Goal: Register for event/course

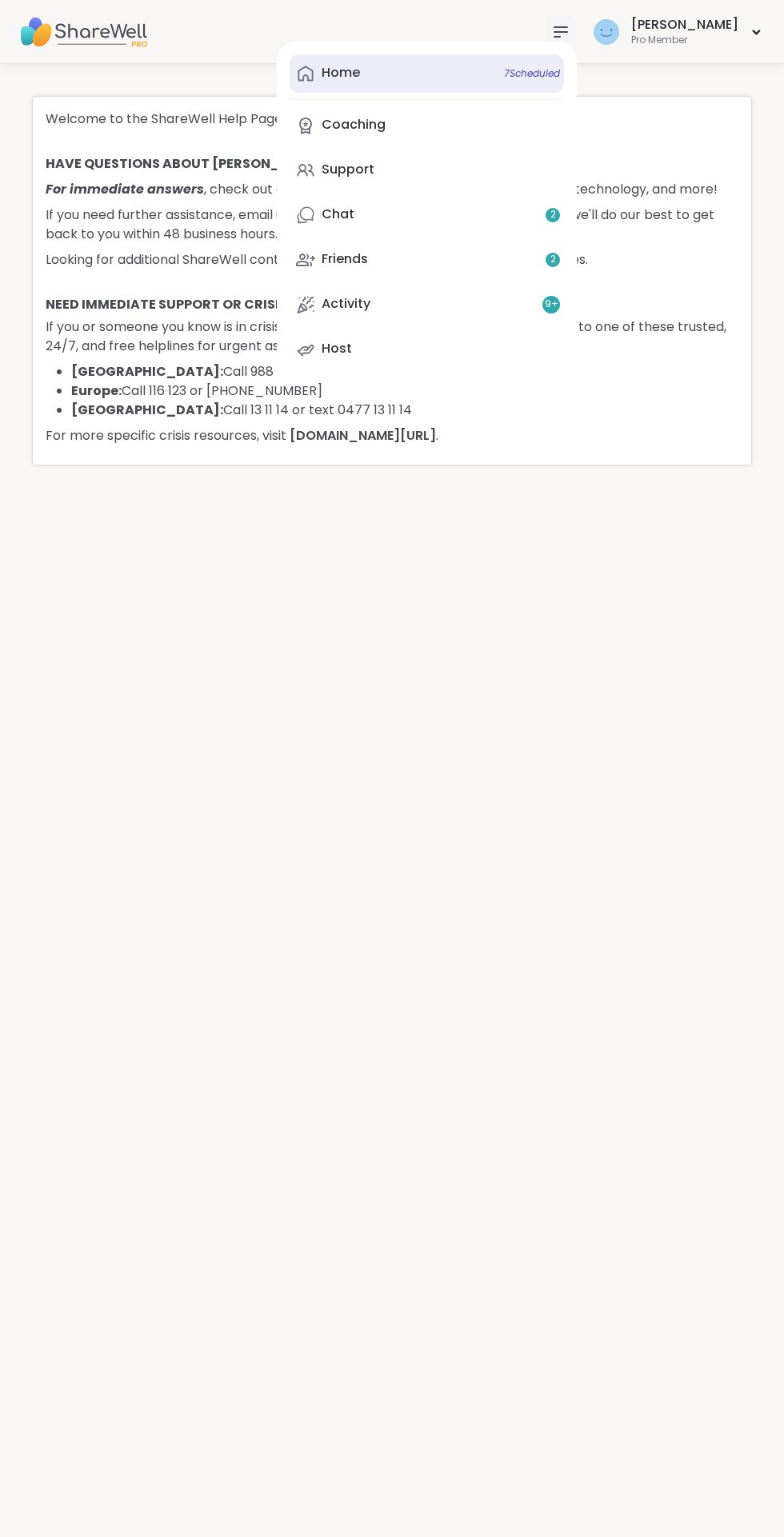
click at [360, 65] on div "Home 7 Scheduled" at bounding box center [341, 73] width 39 height 17
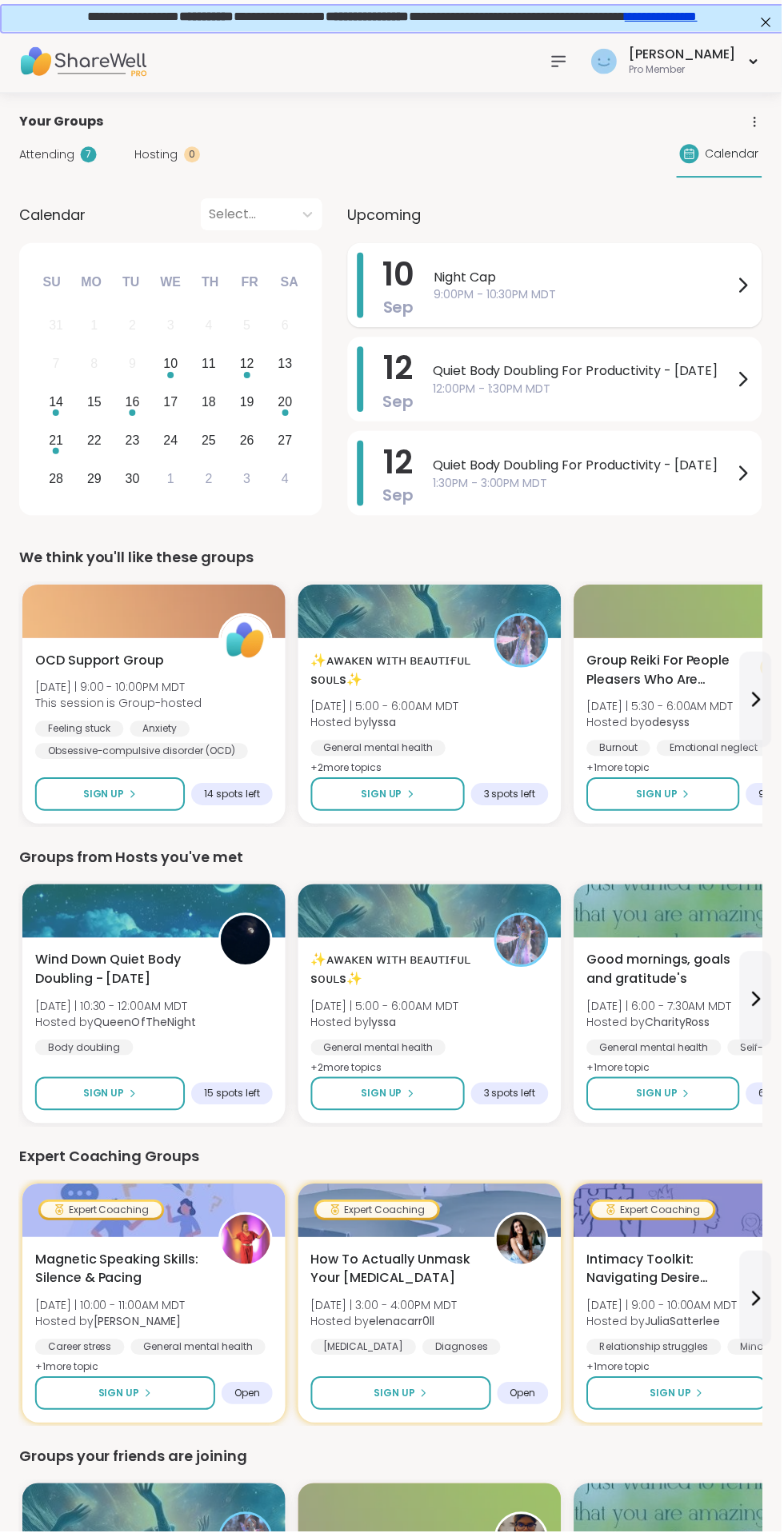
click at [465, 270] on span "Night Cap" at bounding box center [586, 278] width 301 height 19
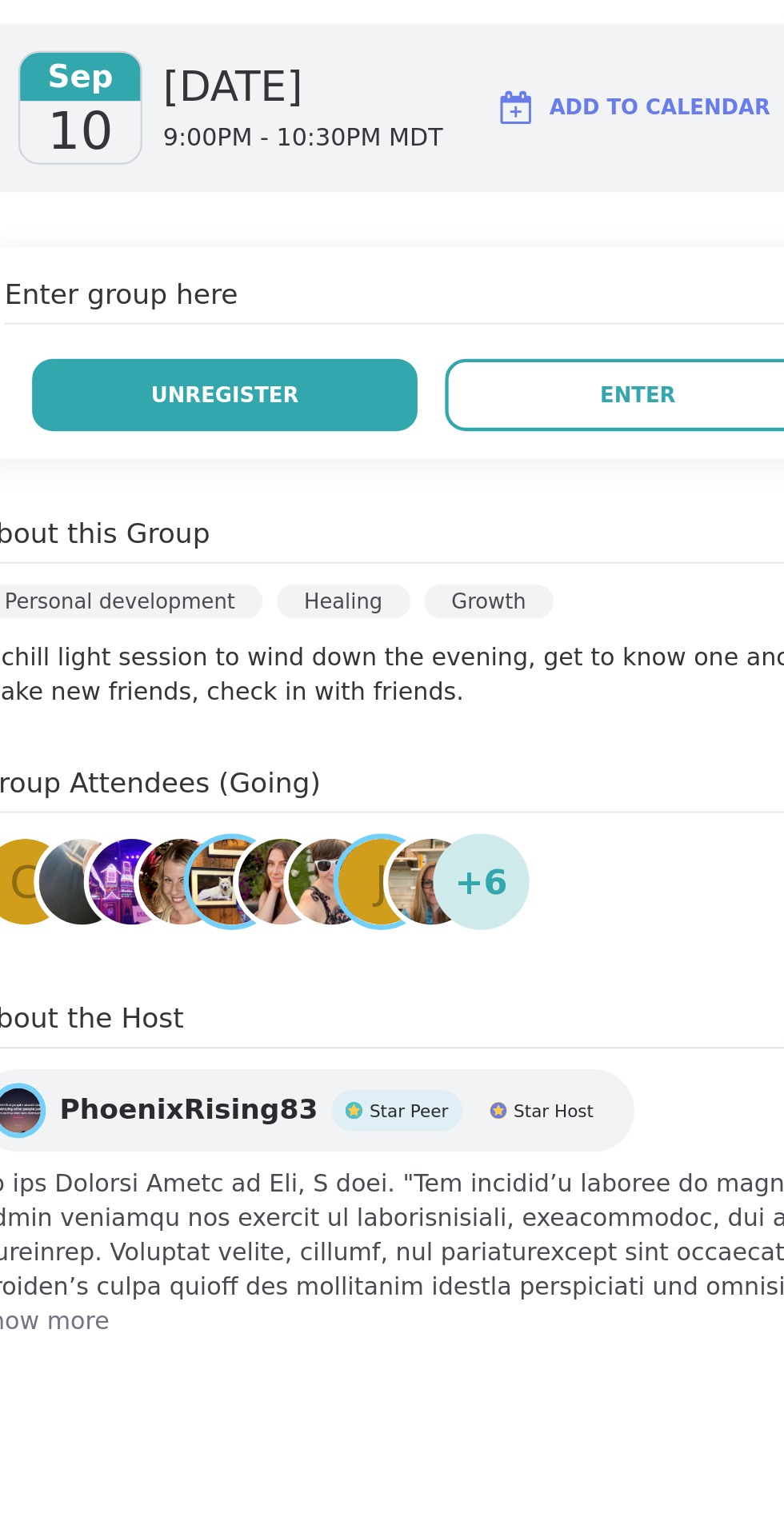
click at [463, 408] on span "Unregister" at bounding box center [464, 407] width 69 height 15
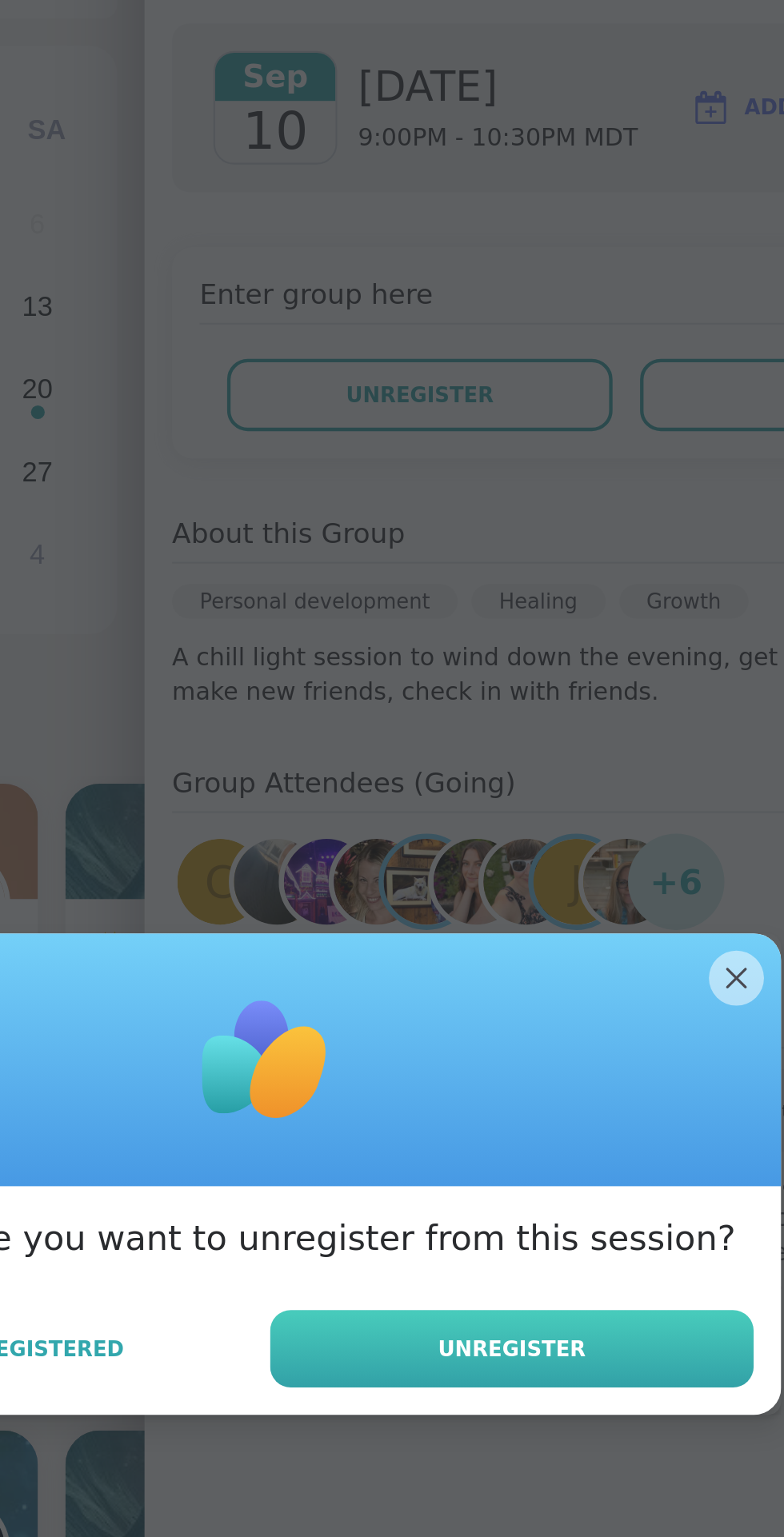
click at [524, 863] on button "Unregister" at bounding box center [506, 849] width 225 height 36
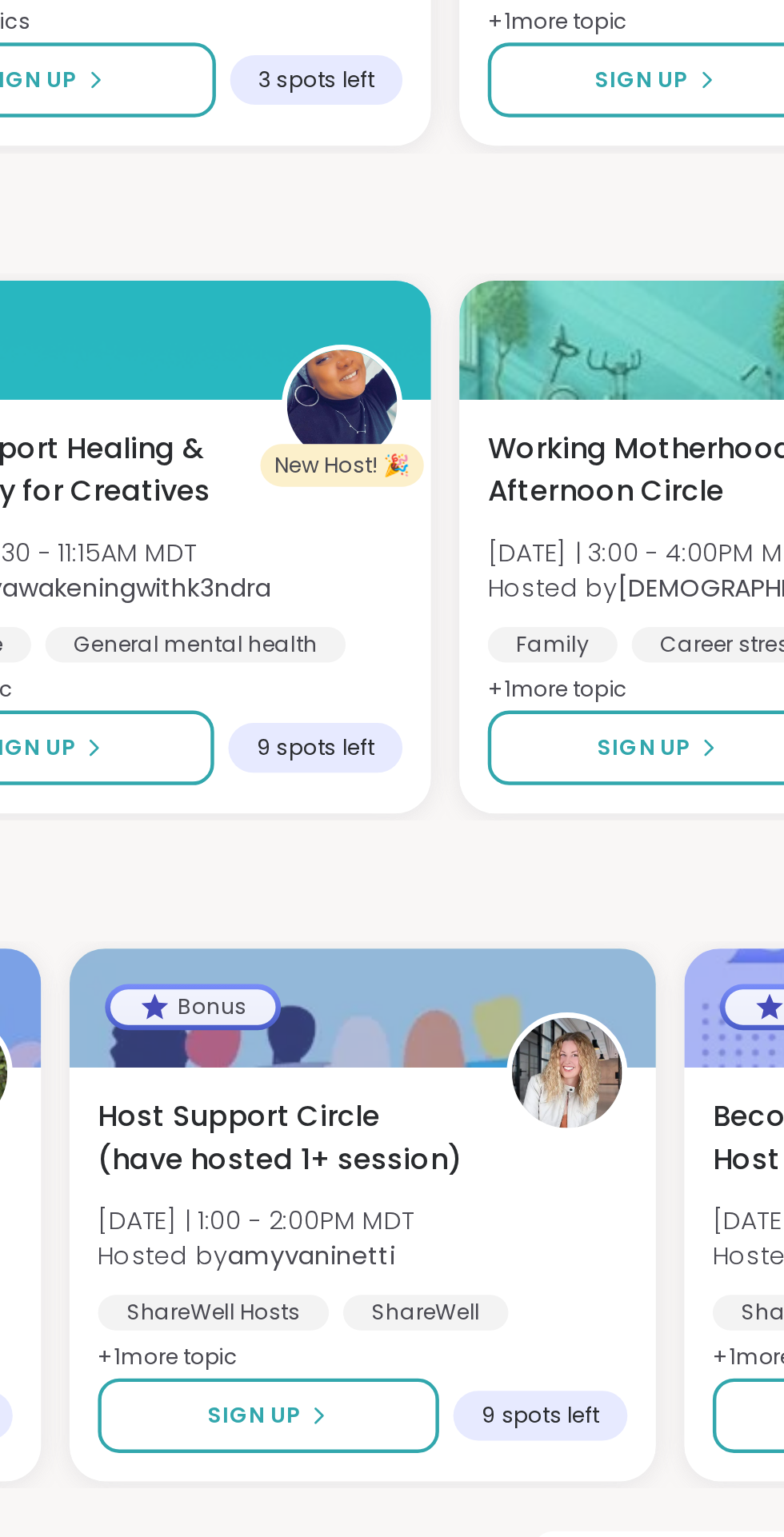
scroll to position [1159, 0]
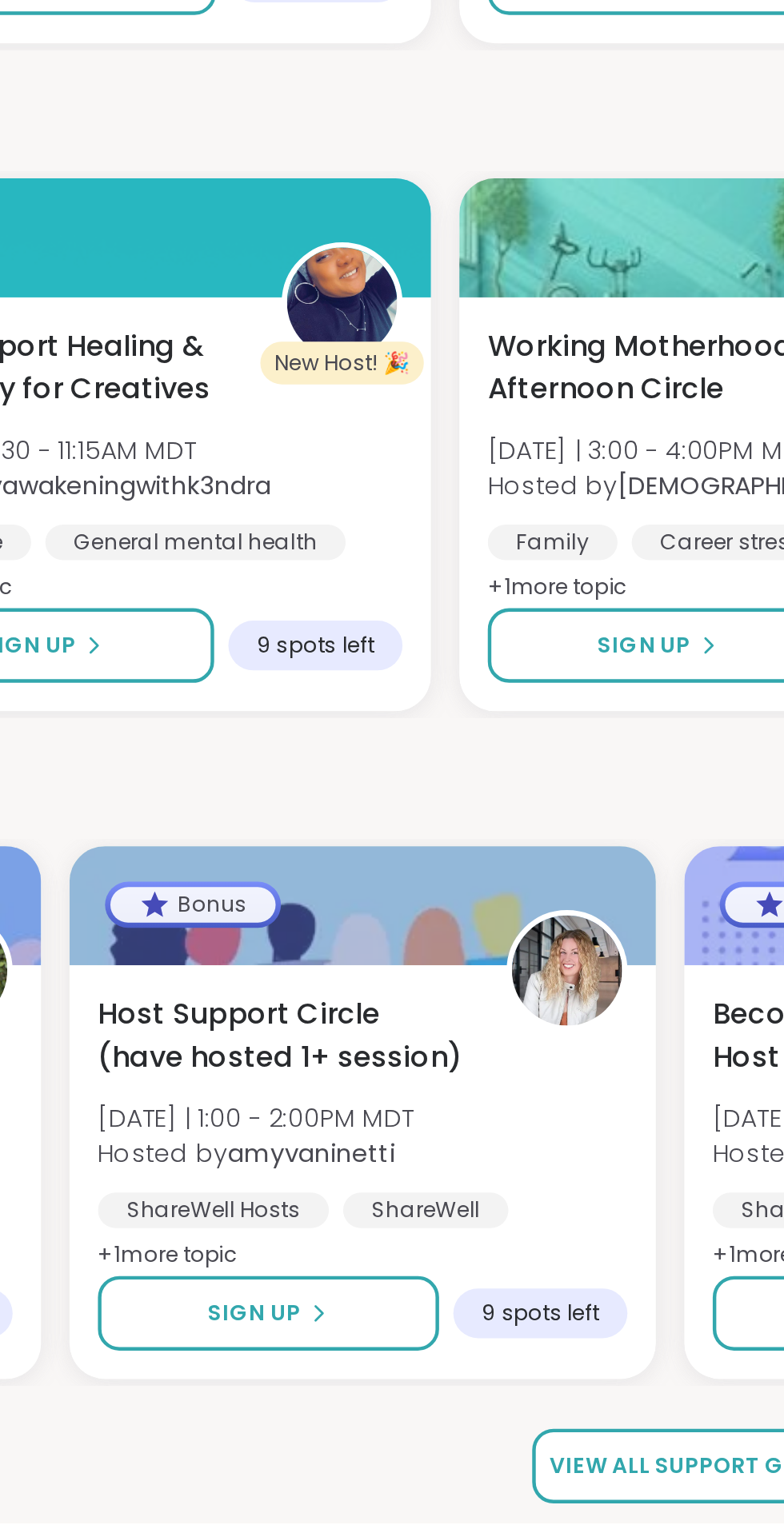
click at [677, 1518] on span "View all support groups" at bounding box center [687, 1512] width 140 height 15
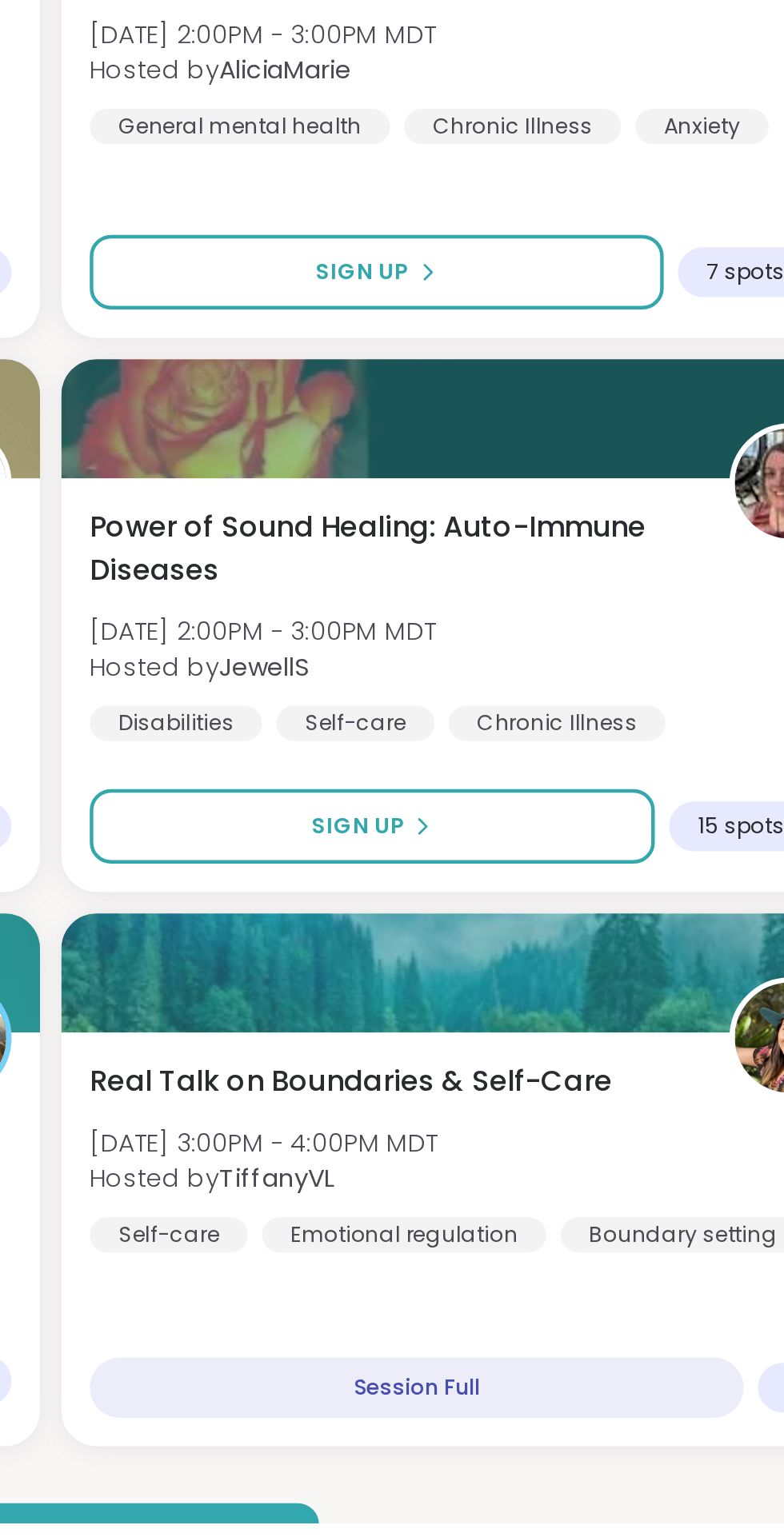
scroll to position [3333, 0]
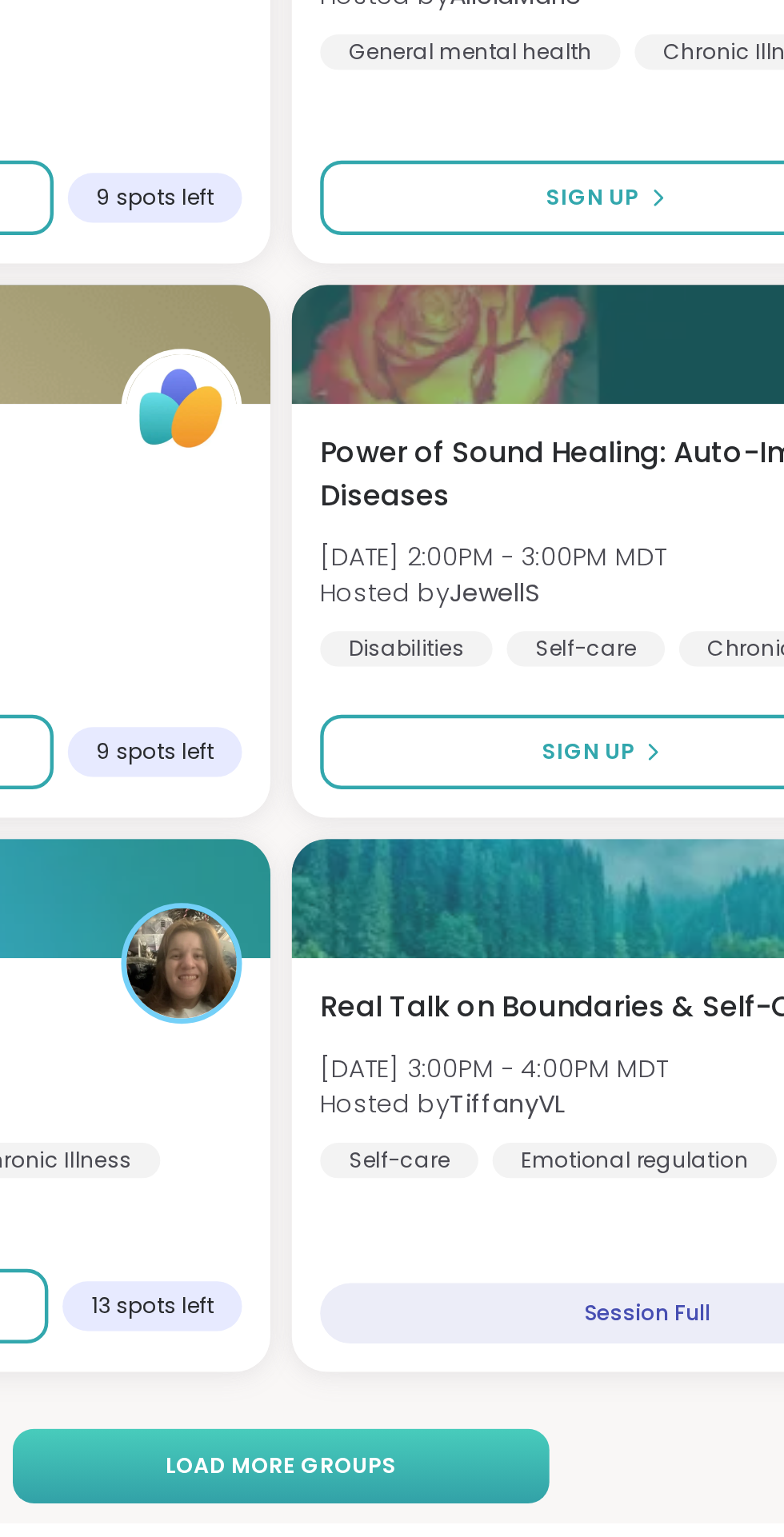
click at [396, 1511] on span "Load more groups" at bounding box center [391, 1512] width 104 height 15
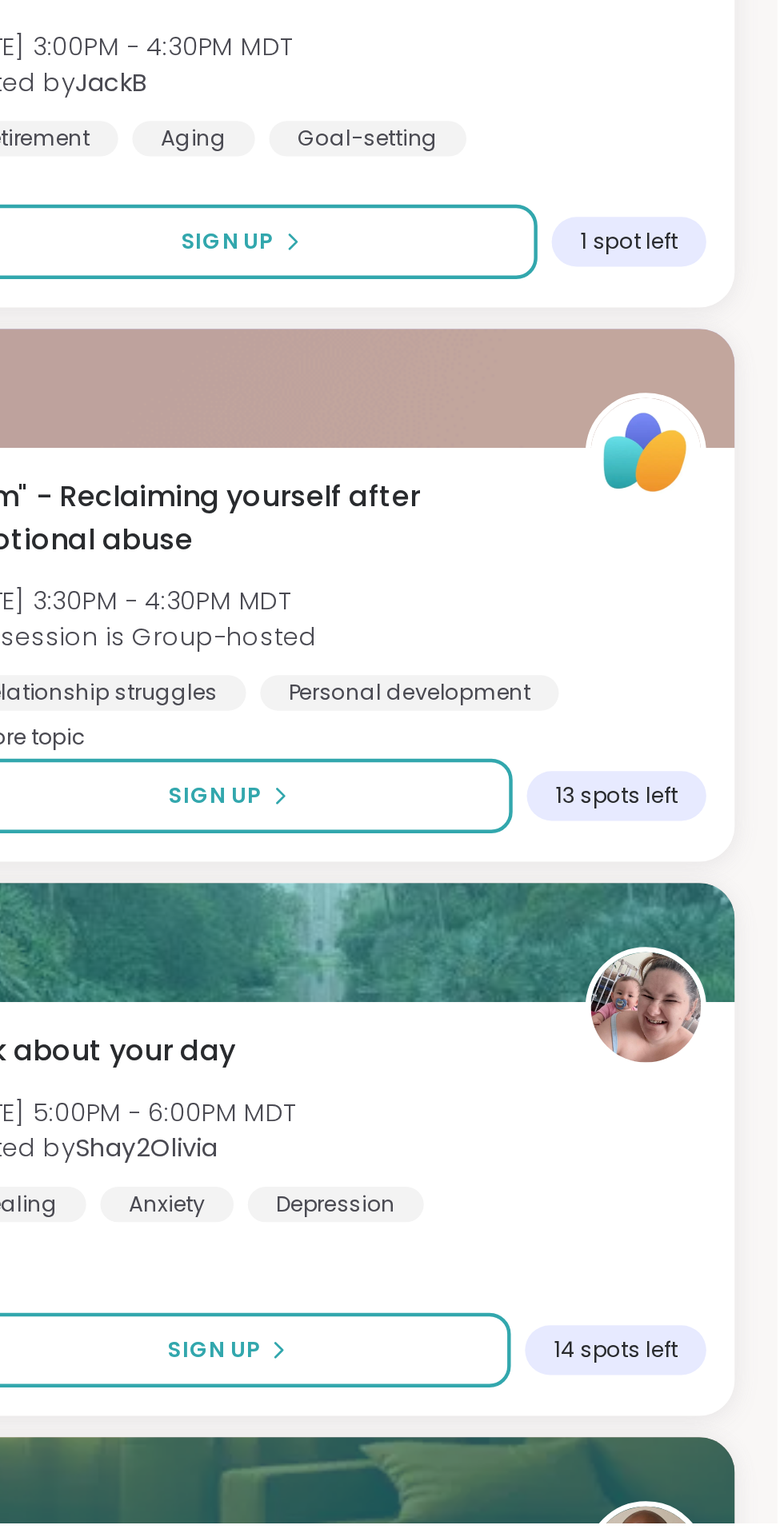
scroll to position [4062, 0]
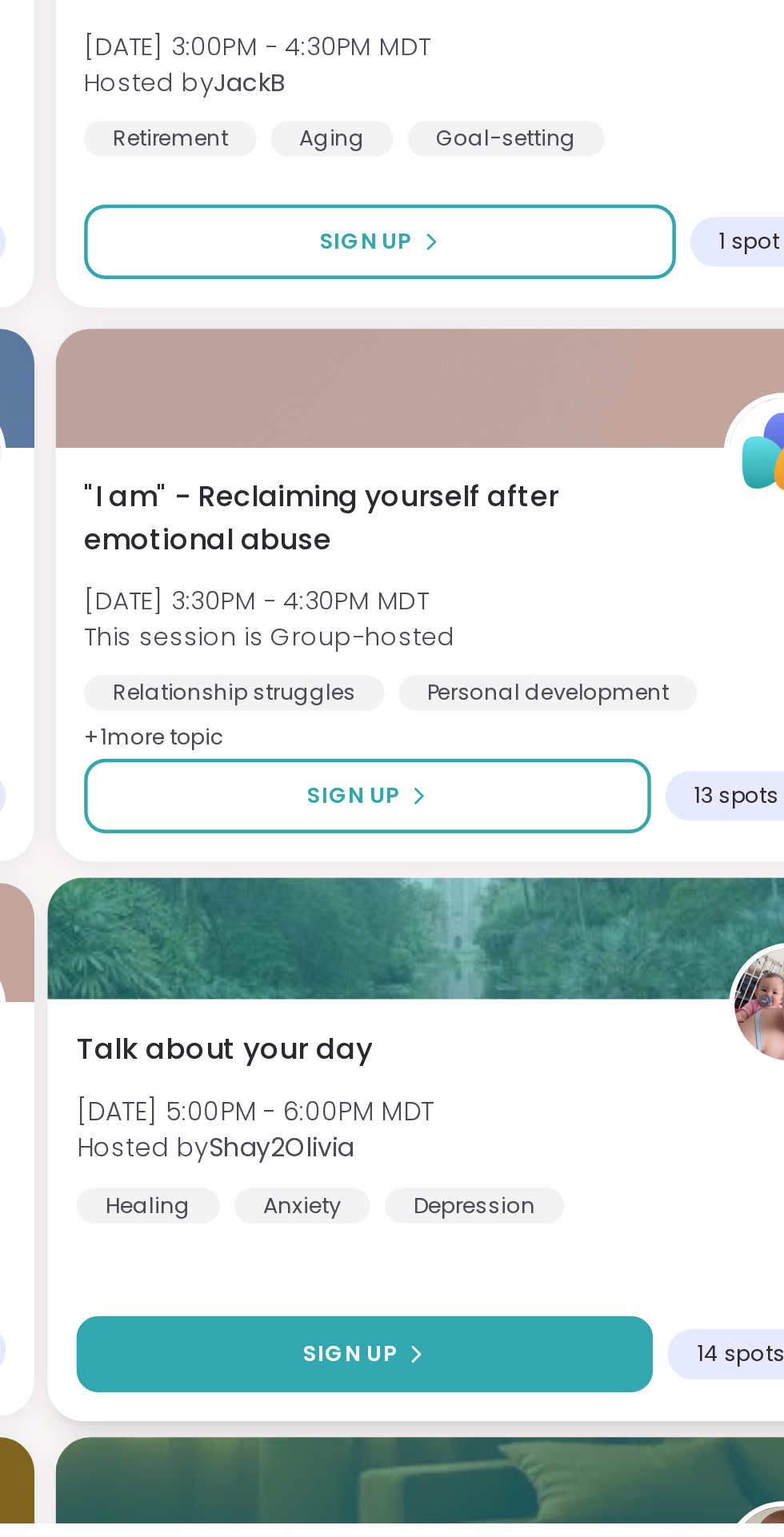
click at [506, 1464] on button "Sign Up" at bounding box center [536, 1461] width 259 height 34
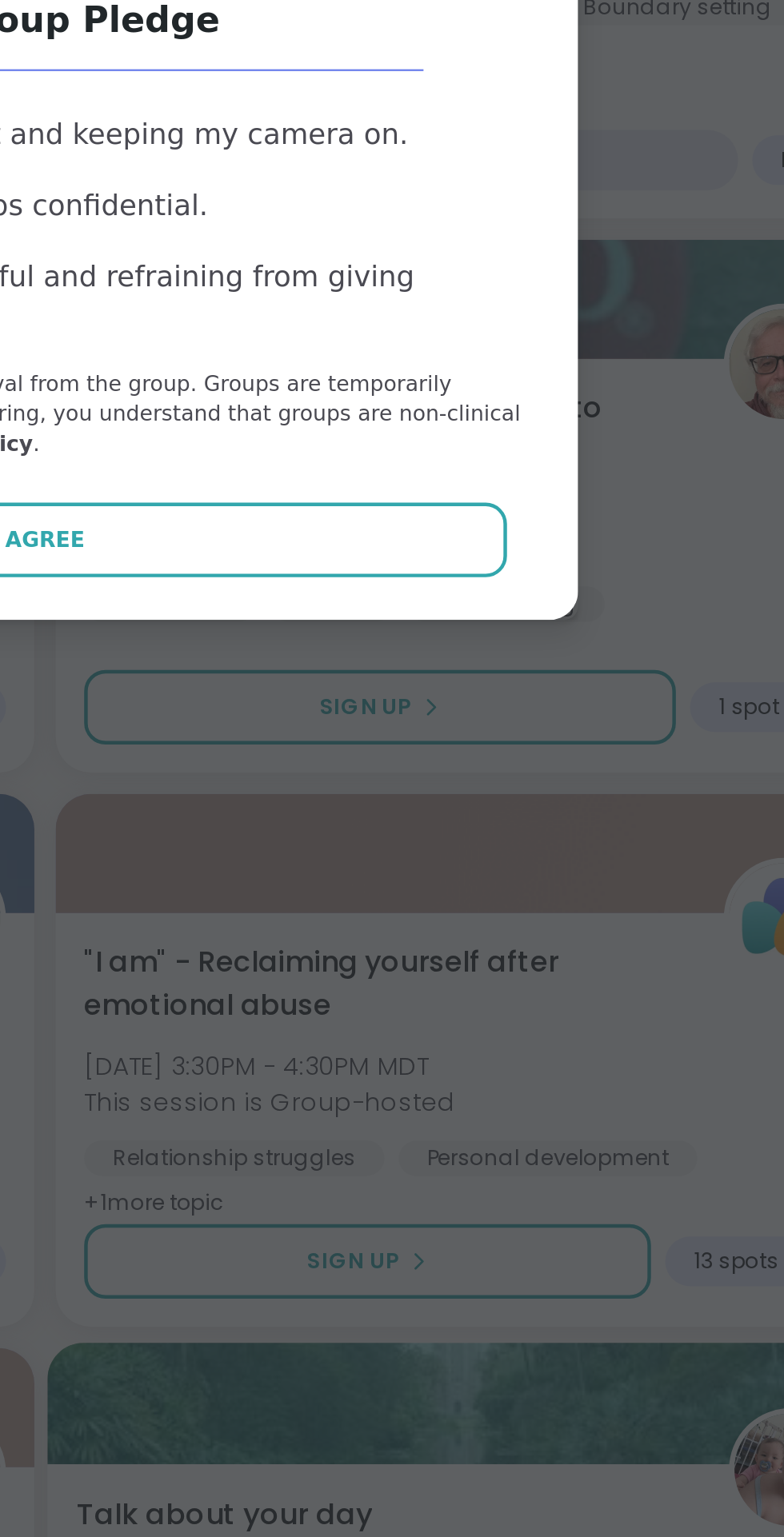
scroll to position [4061, 0]
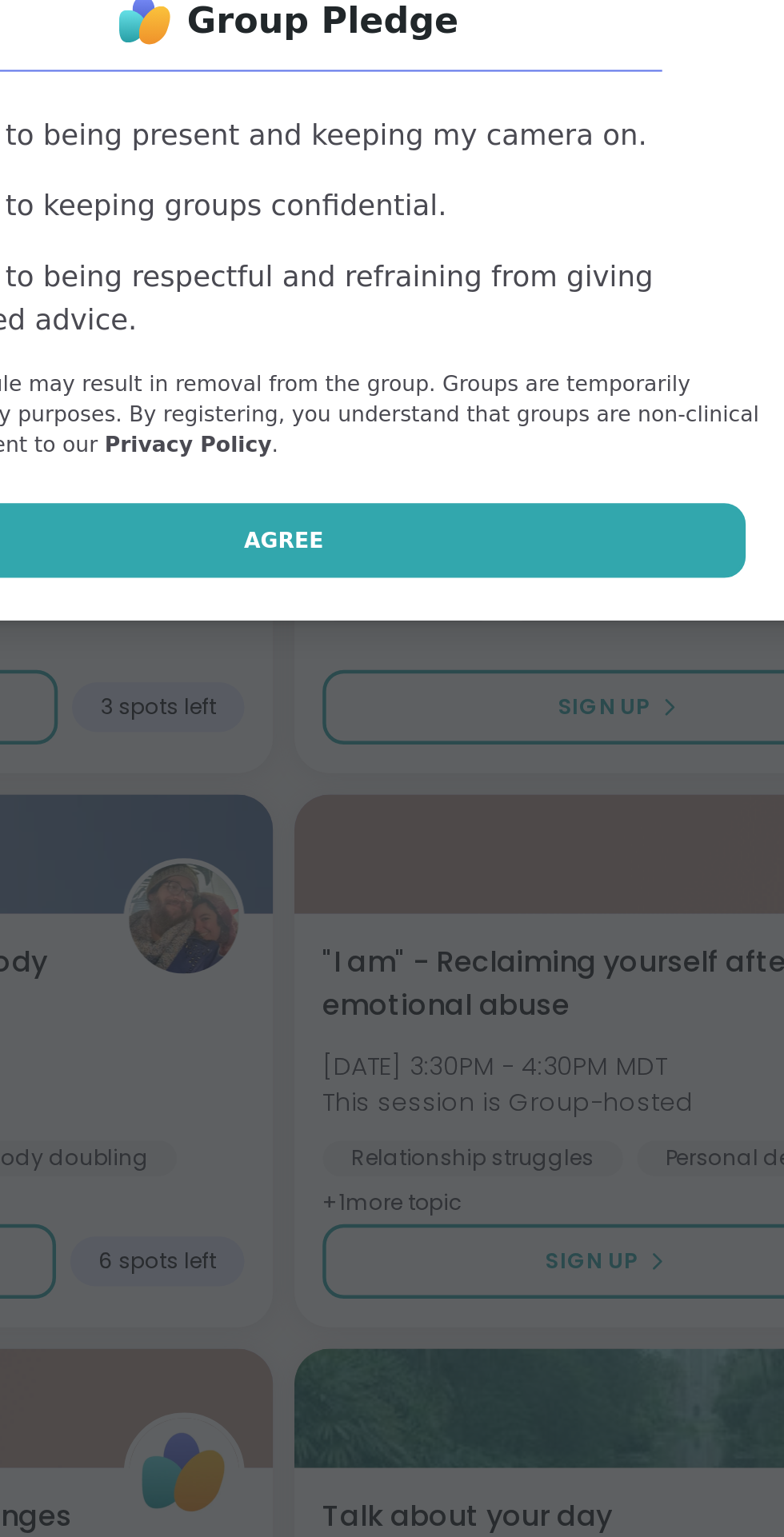
click at [400, 890] on span "Agree" at bounding box center [392, 886] width 36 height 15
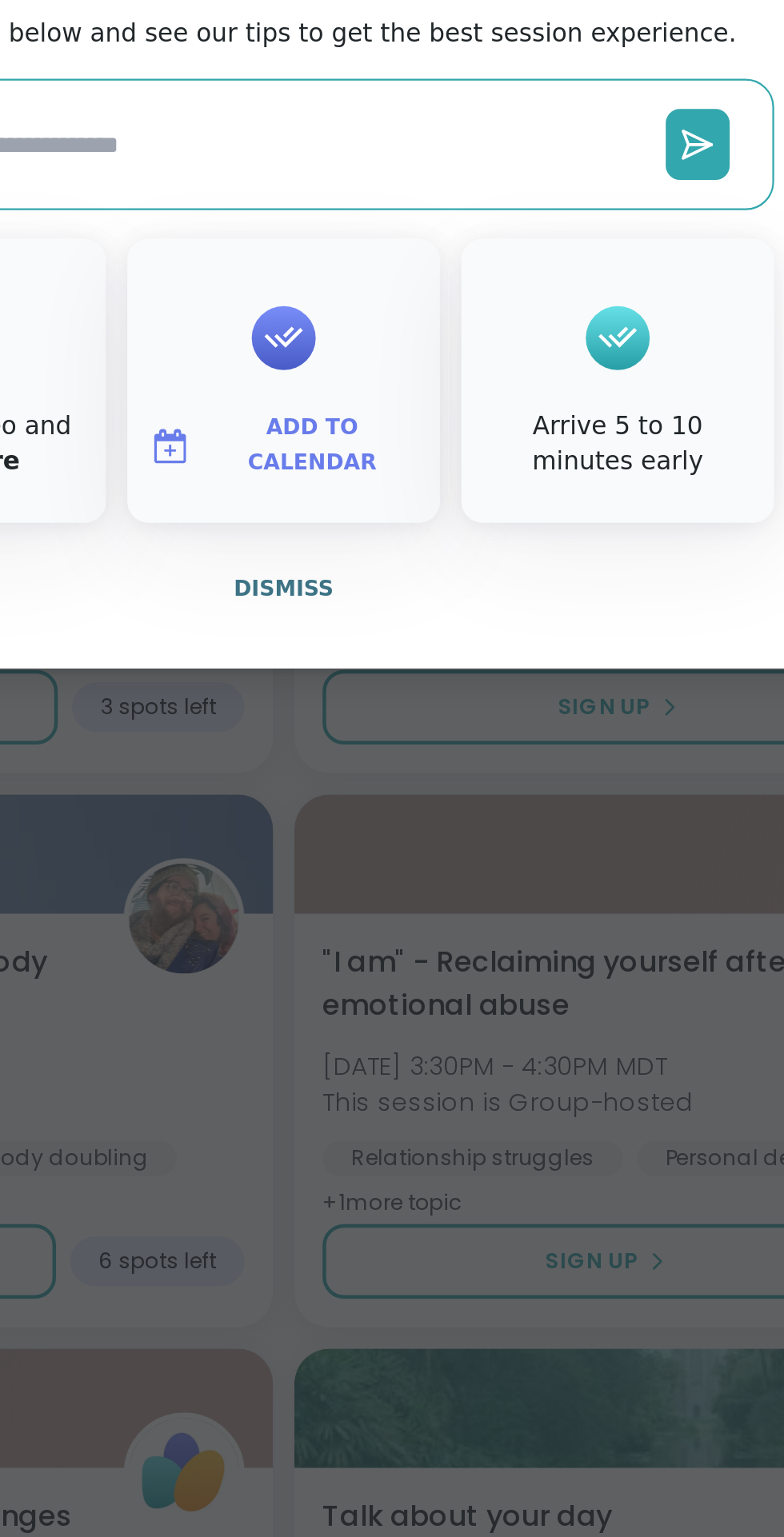
click at [408, 836] on button "Add to Calendar" at bounding box center [392, 843] width 134 height 34
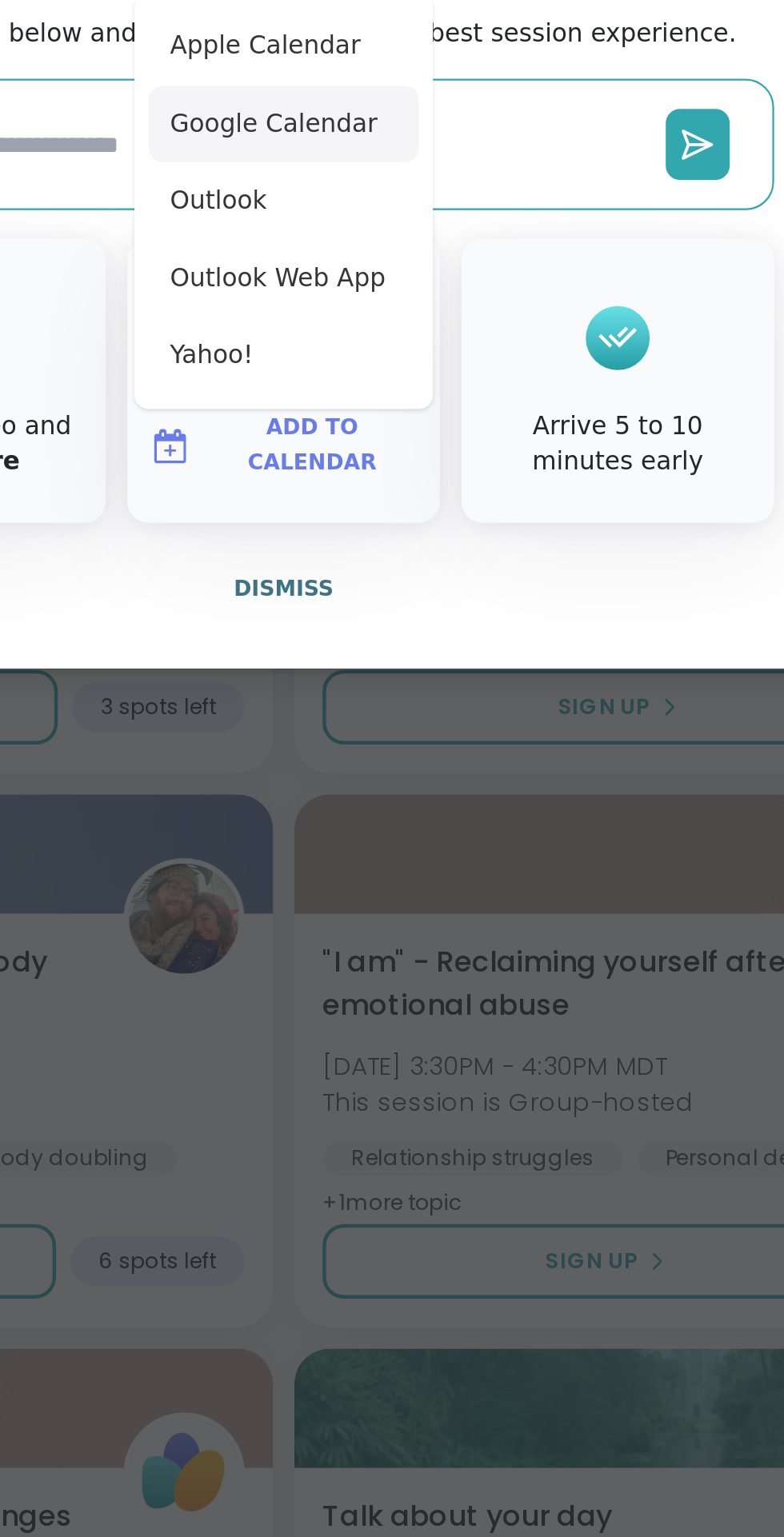
click at [393, 699] on button "Google Calendar" at bounding box center [392, 698] width 121 height 35
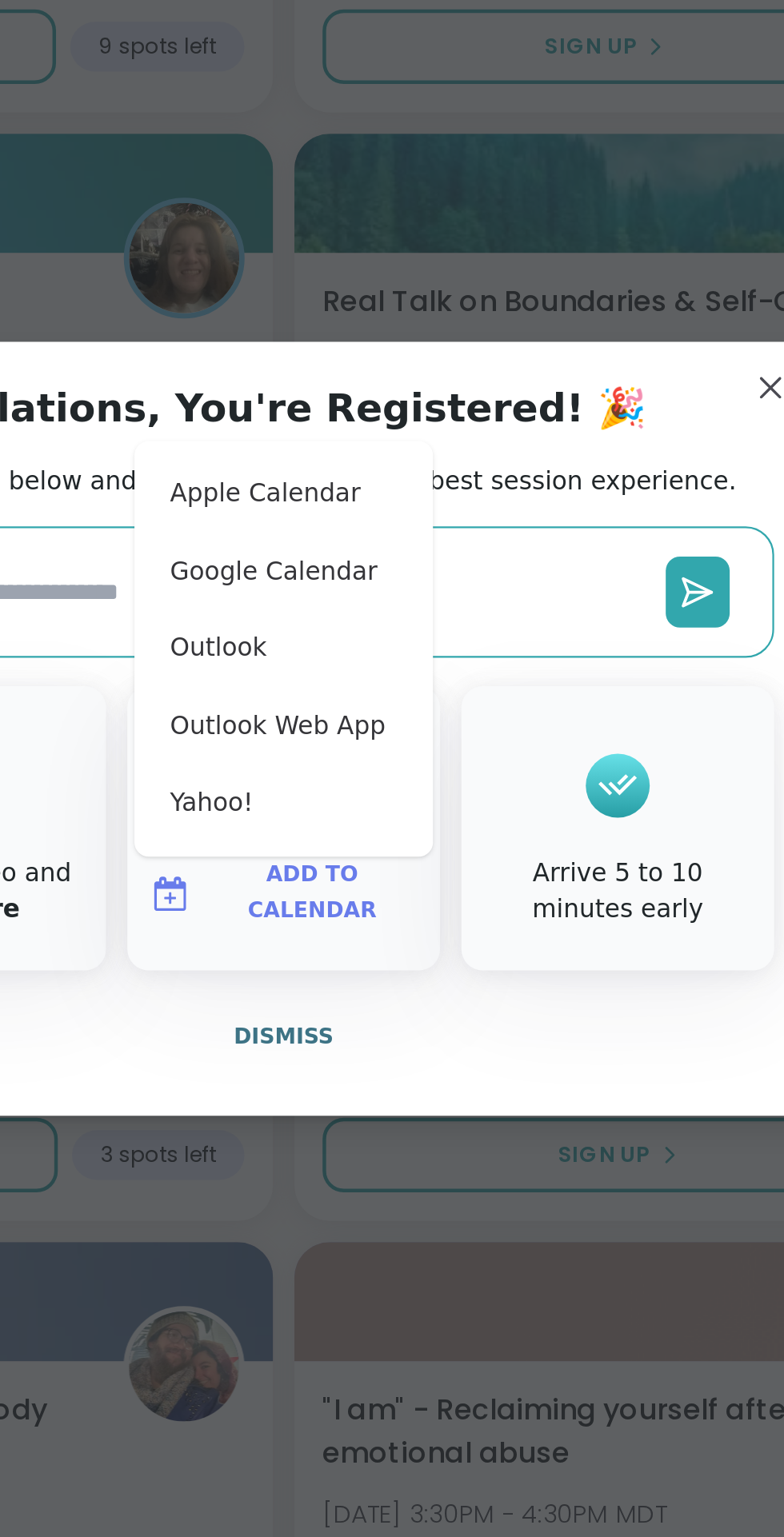
click at [592, 611] on div "Congratulations, You're Registered! 🎉 Share a check-in below and see our tips t…" at bounding box center [392, 768] width 480 height 349
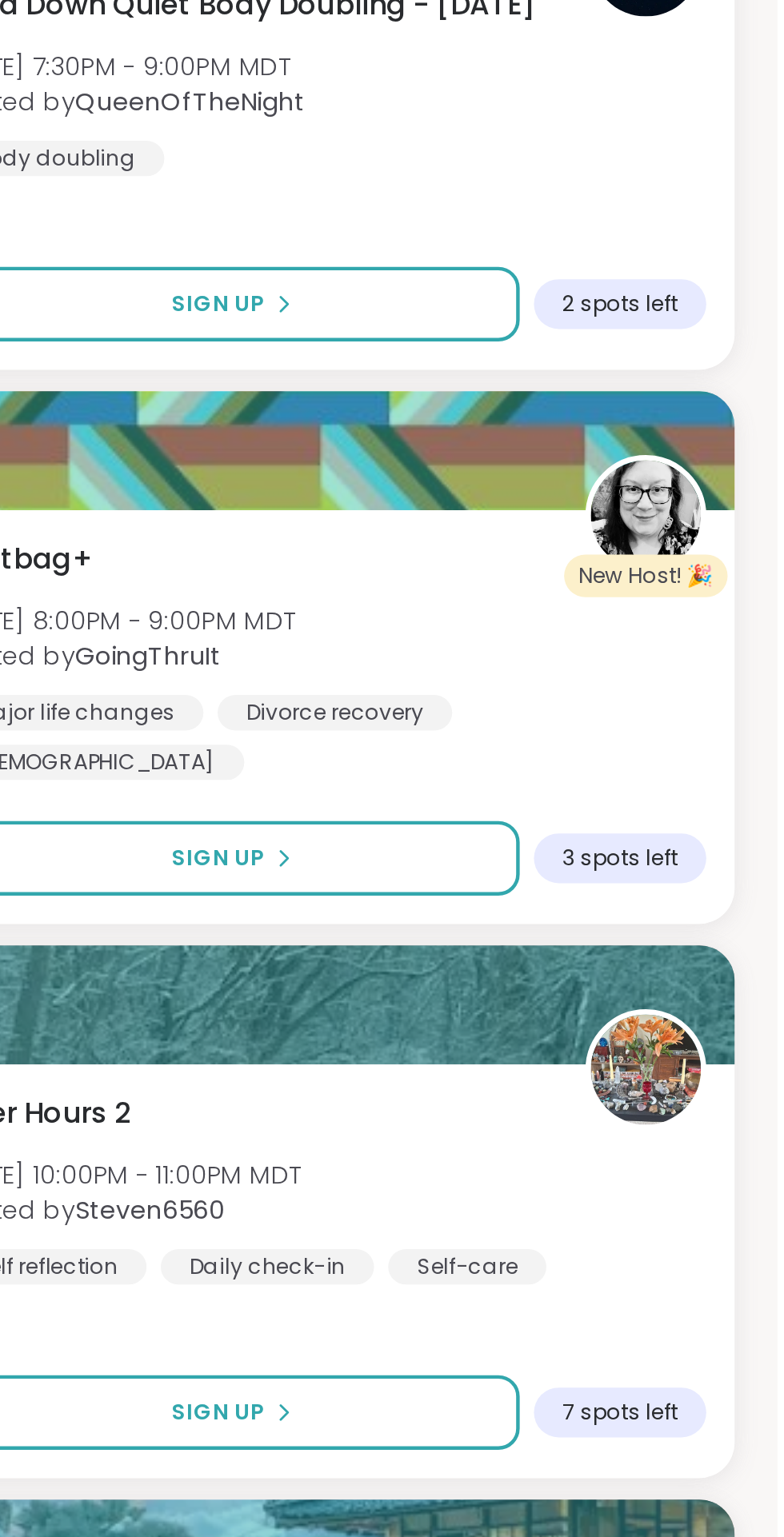
scroll to position [5399, 0]
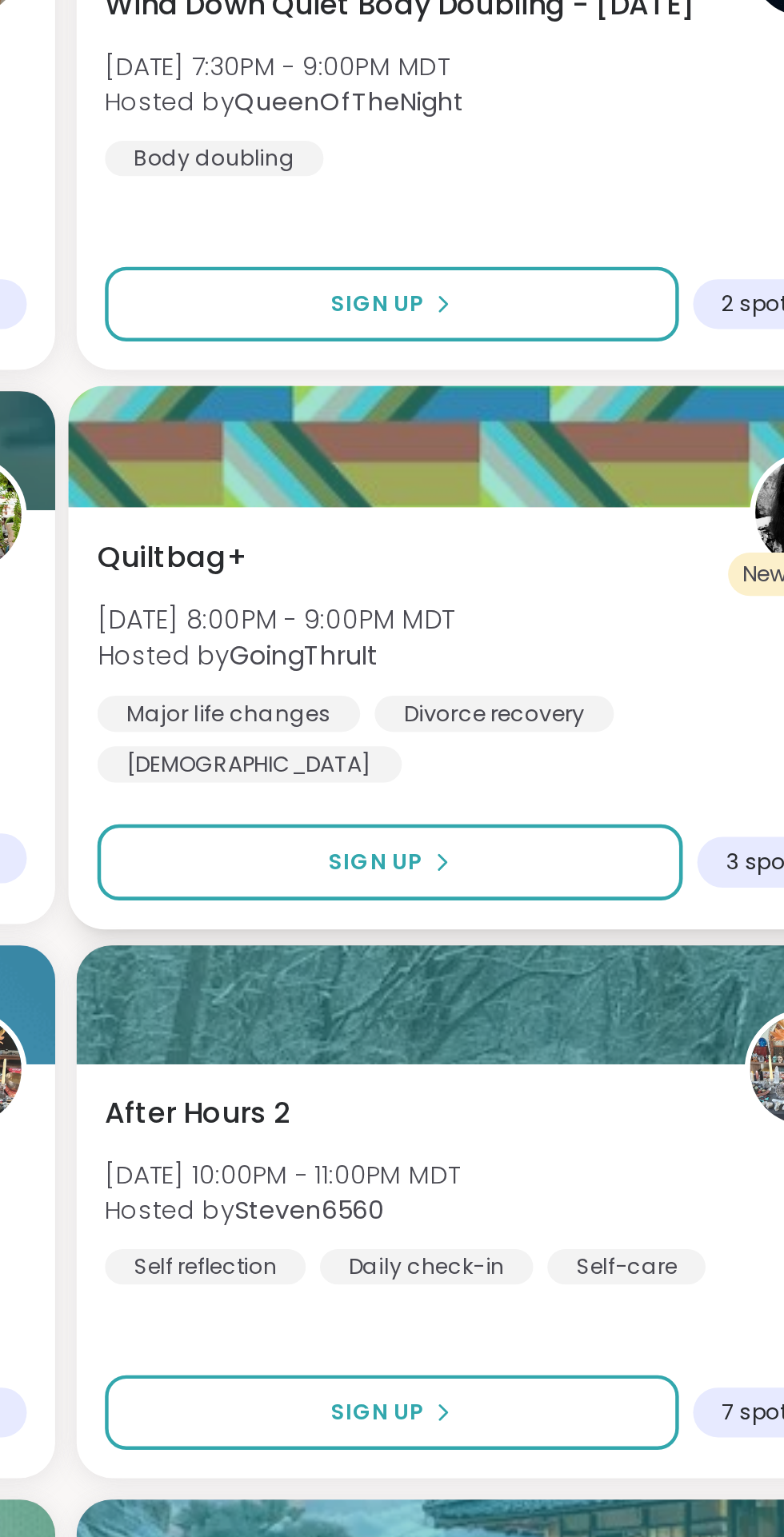
click at [454, 993] on span "Quiltbag+" at bounding box center [441, 983] width 68 height 19
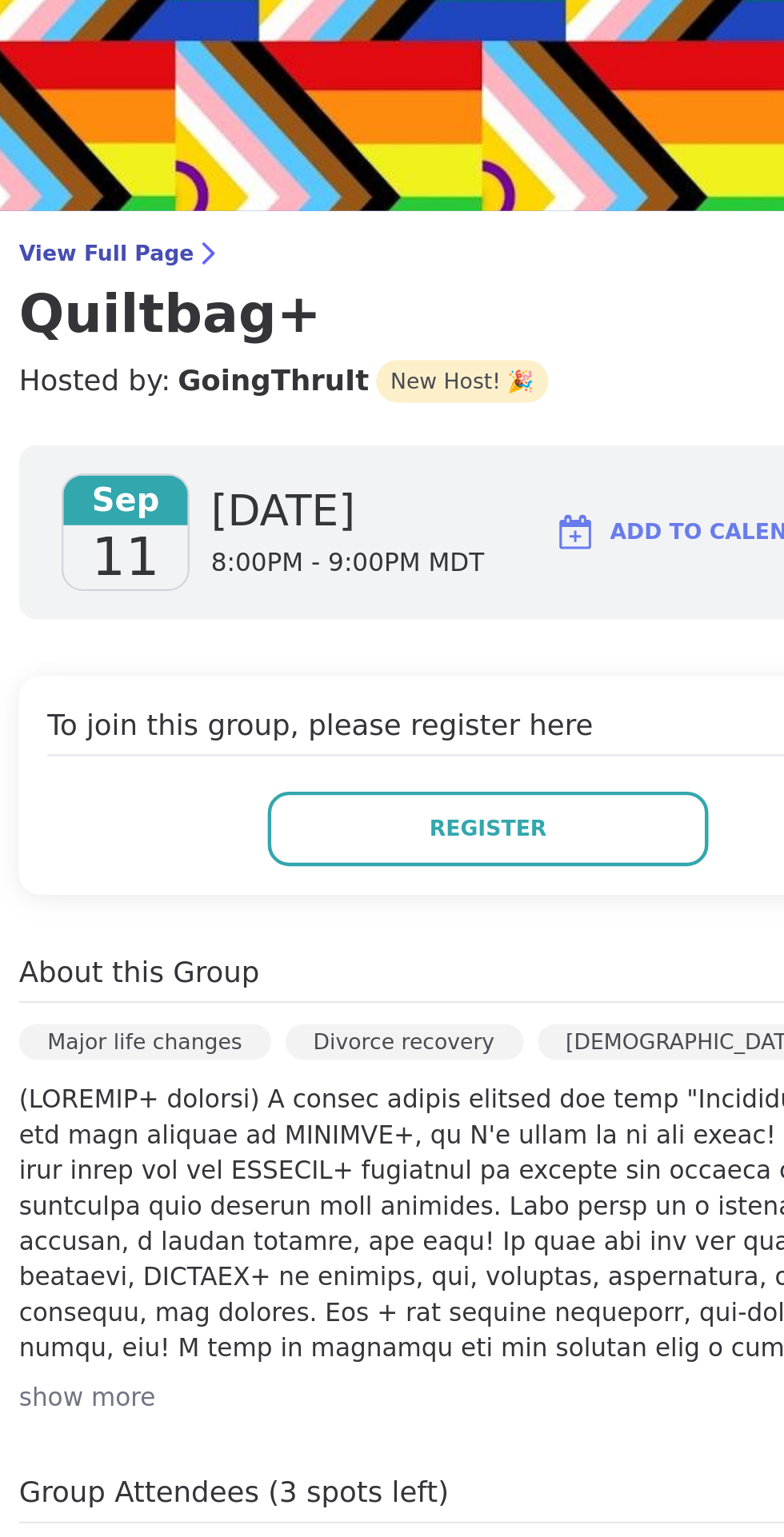
scroll to position [5400, 0]
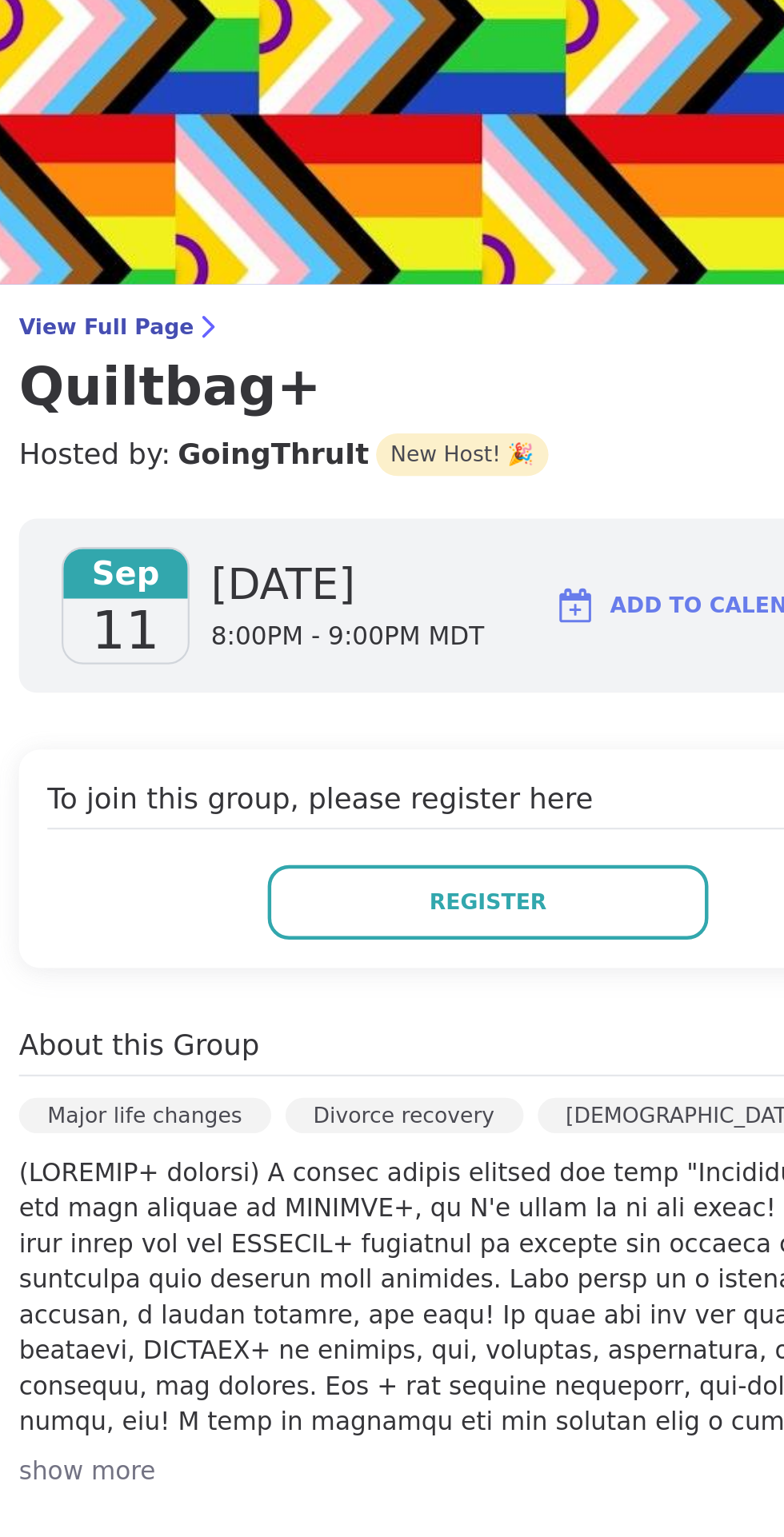
click at [634, 213] on h4 "Hosted by: GoingThruIt New Host! 🎉" at bounding box center [560, 205] width 422 height 19
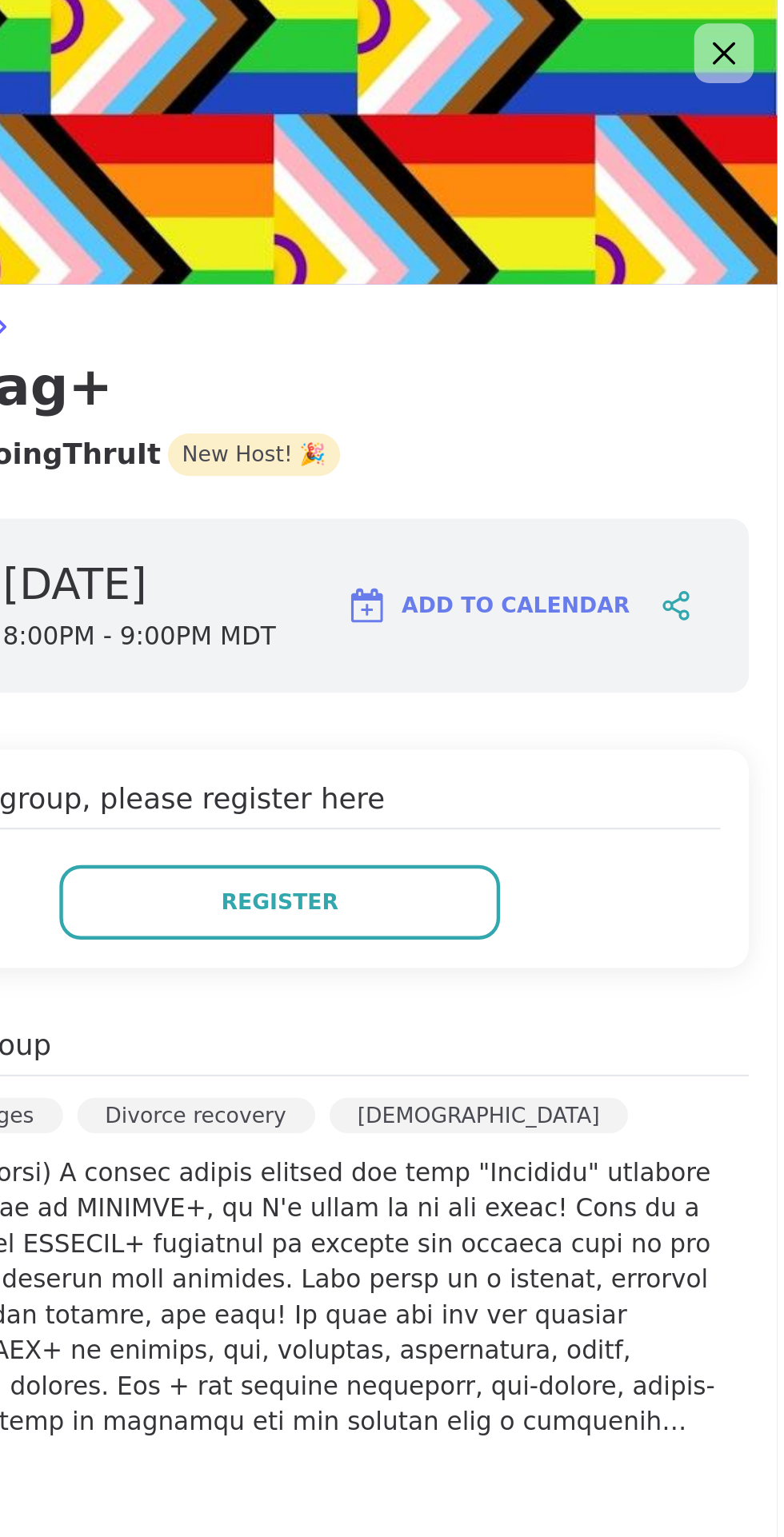
click at [763, 24] on icon at bounding box center [759, 24] width 10 height 10
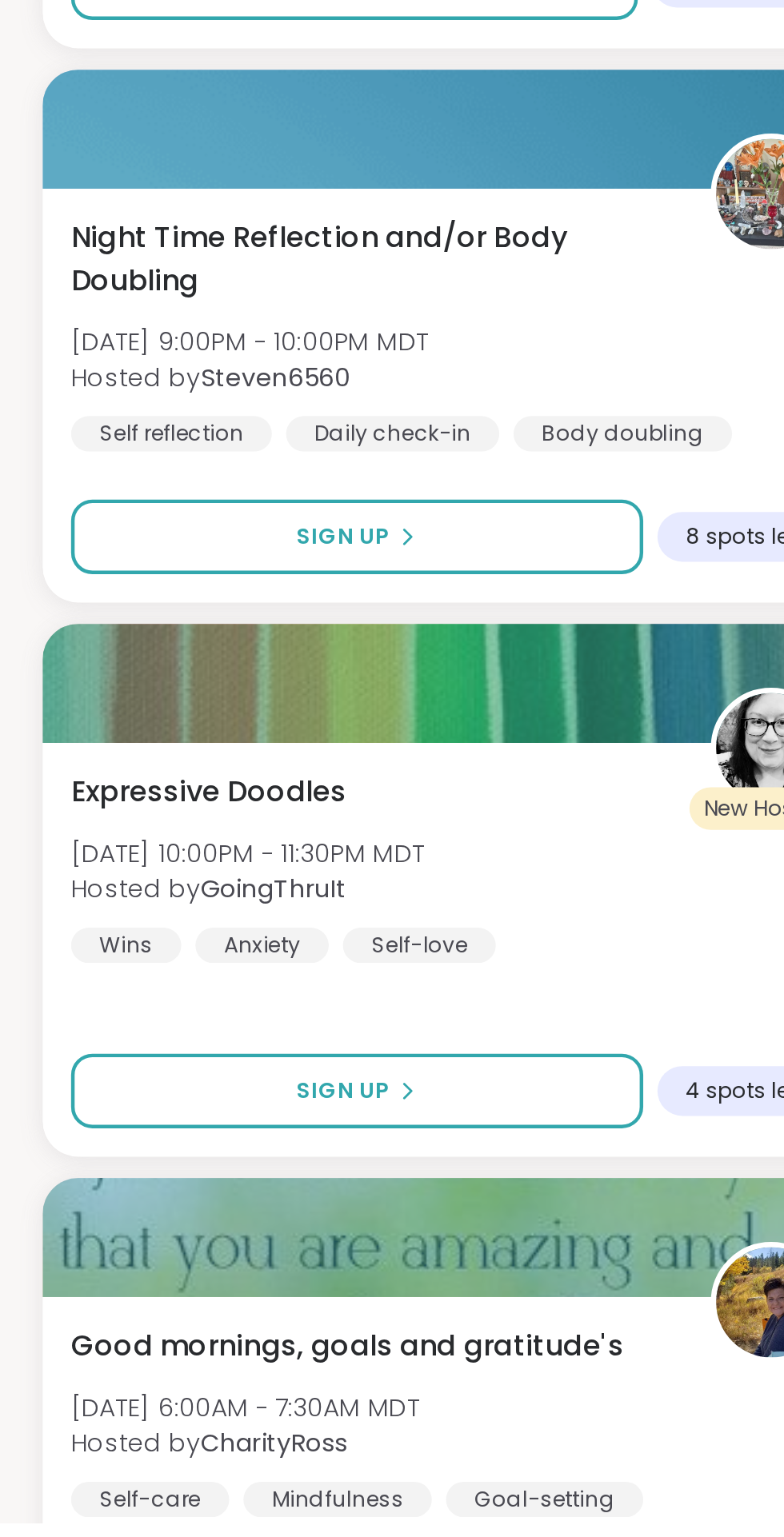
scroll to position [5678, 0]
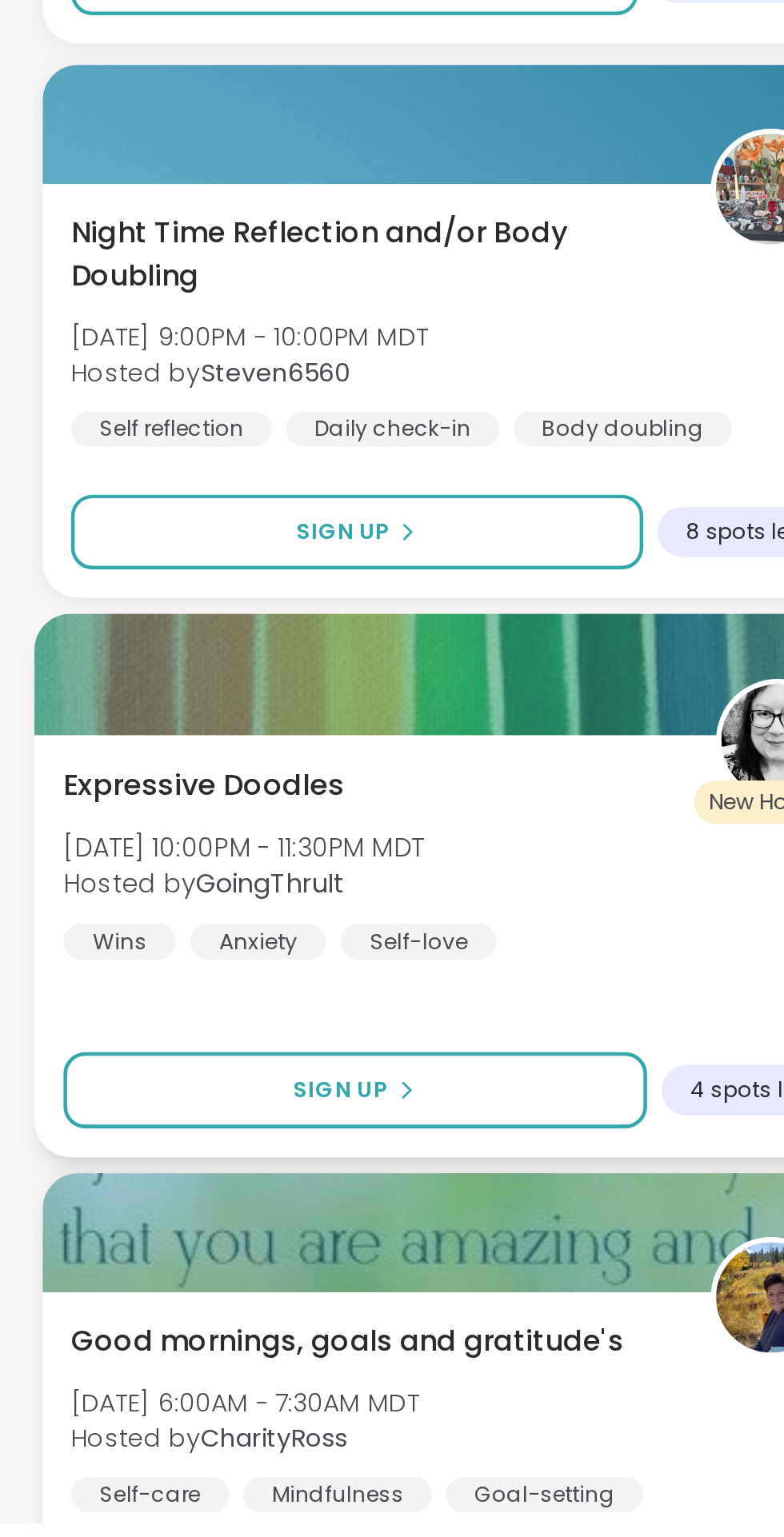
click at [116, 1219] on div "Expressive Doodles [DATE] 10:00PM - 11:30PM MDT Hosted by GoingThruIt Wins Anxi…" at bounding box center [203, 1240] width 350 height 88
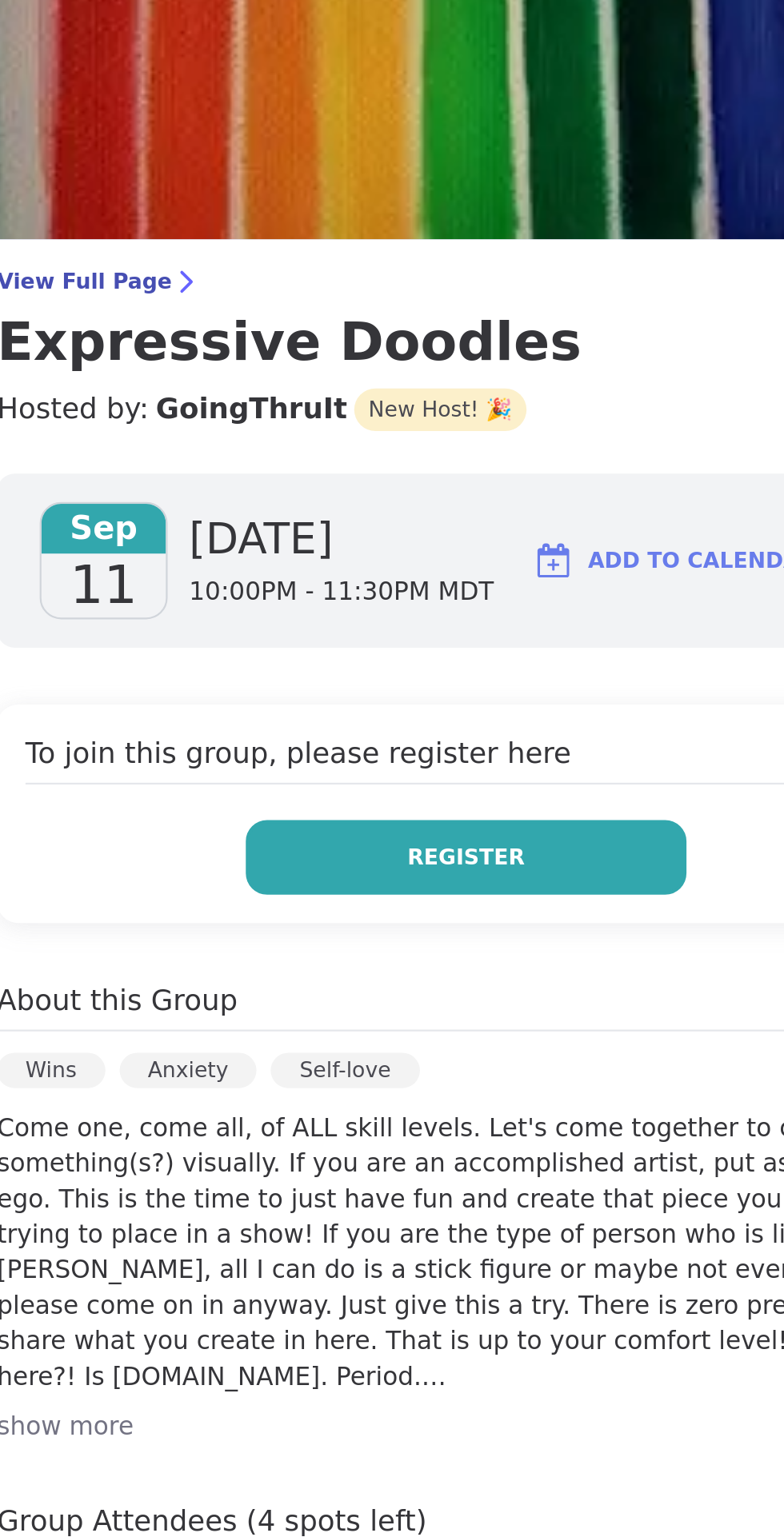
click at [547, 409] on span "Register" at bounding box center [559, 407] width 52 height 15
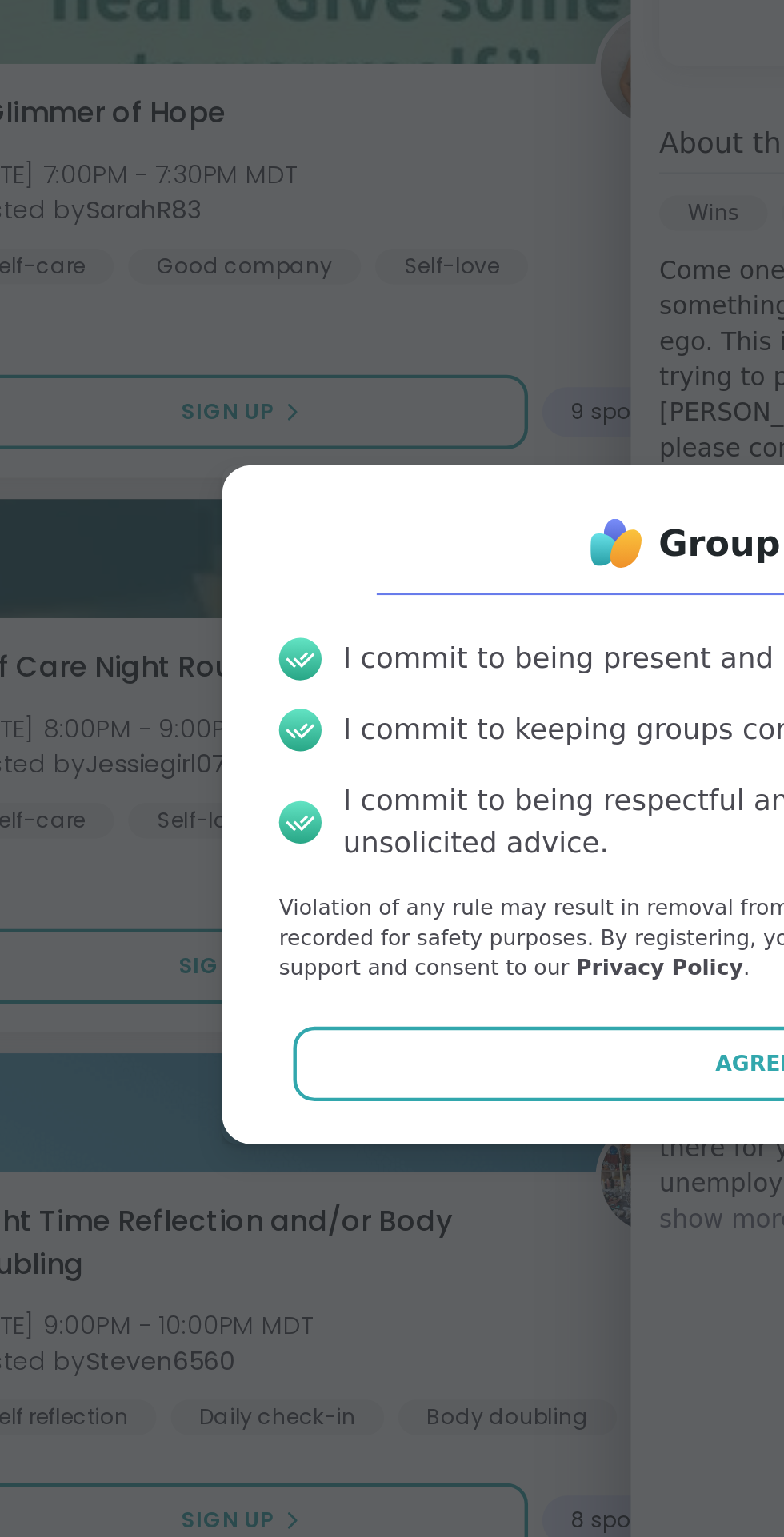
scroll to position [5678, 0]
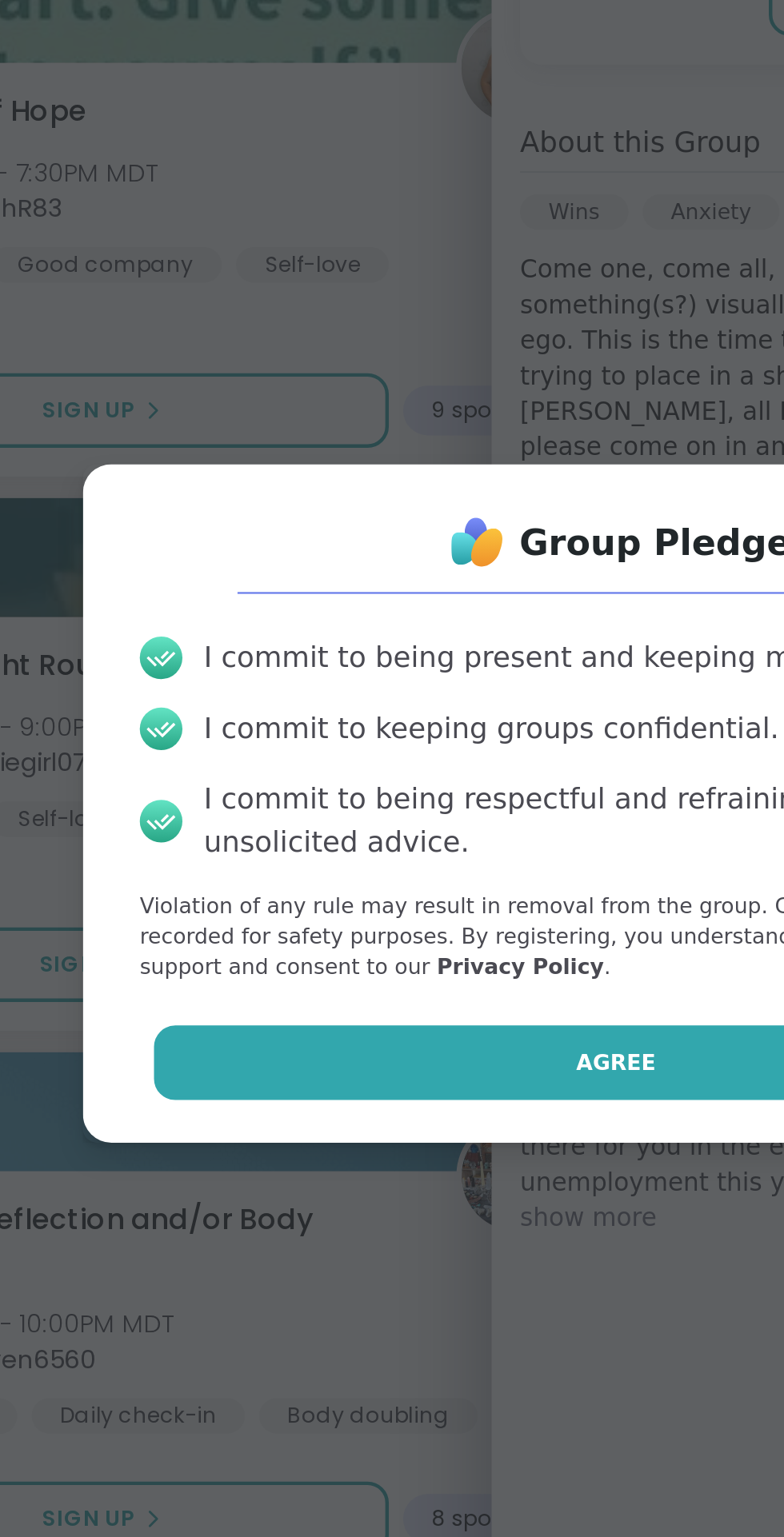
click at [379, 887] on span "Agree" at bounding box center [392, 886] width 36 height 15
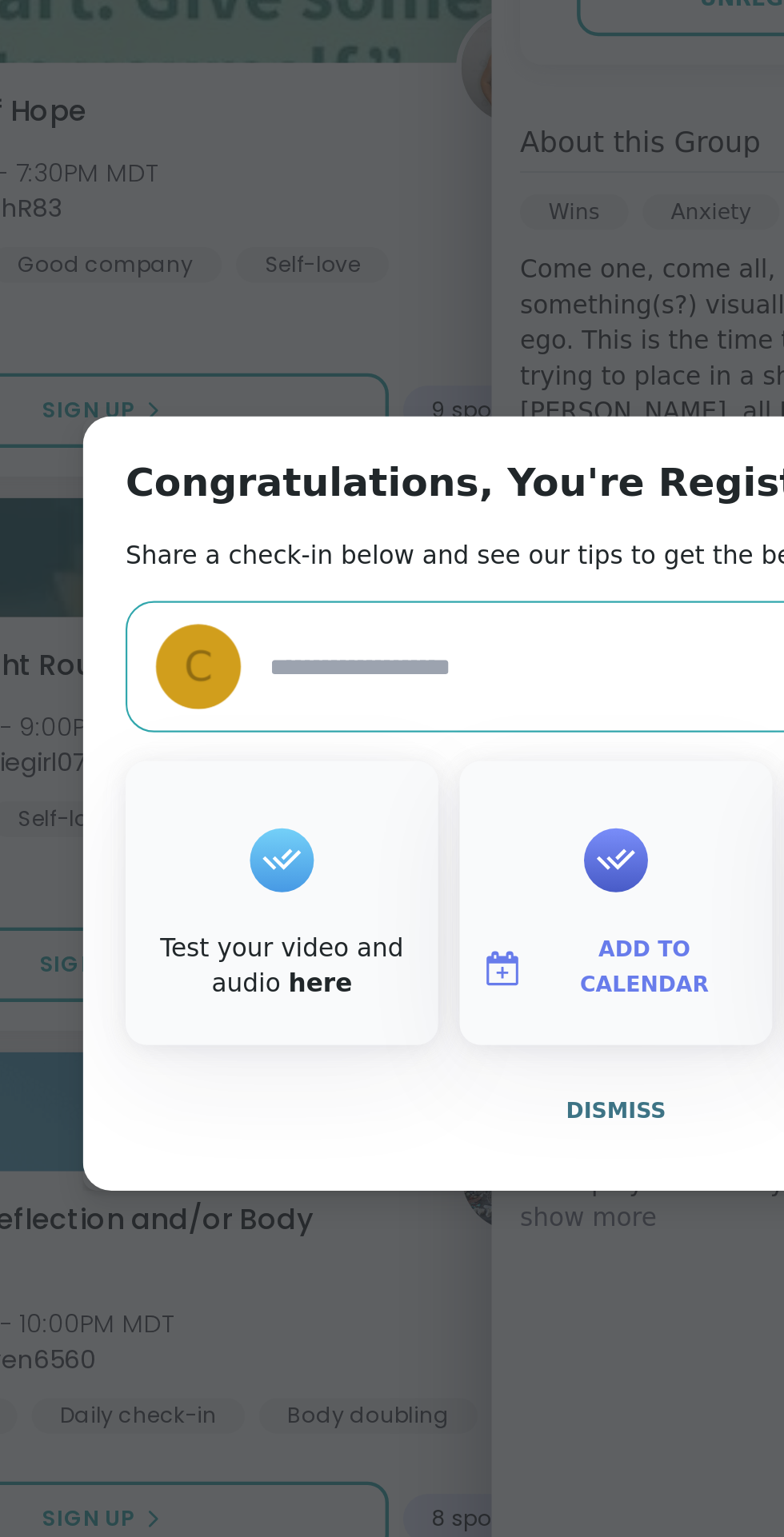
type textarea "*"
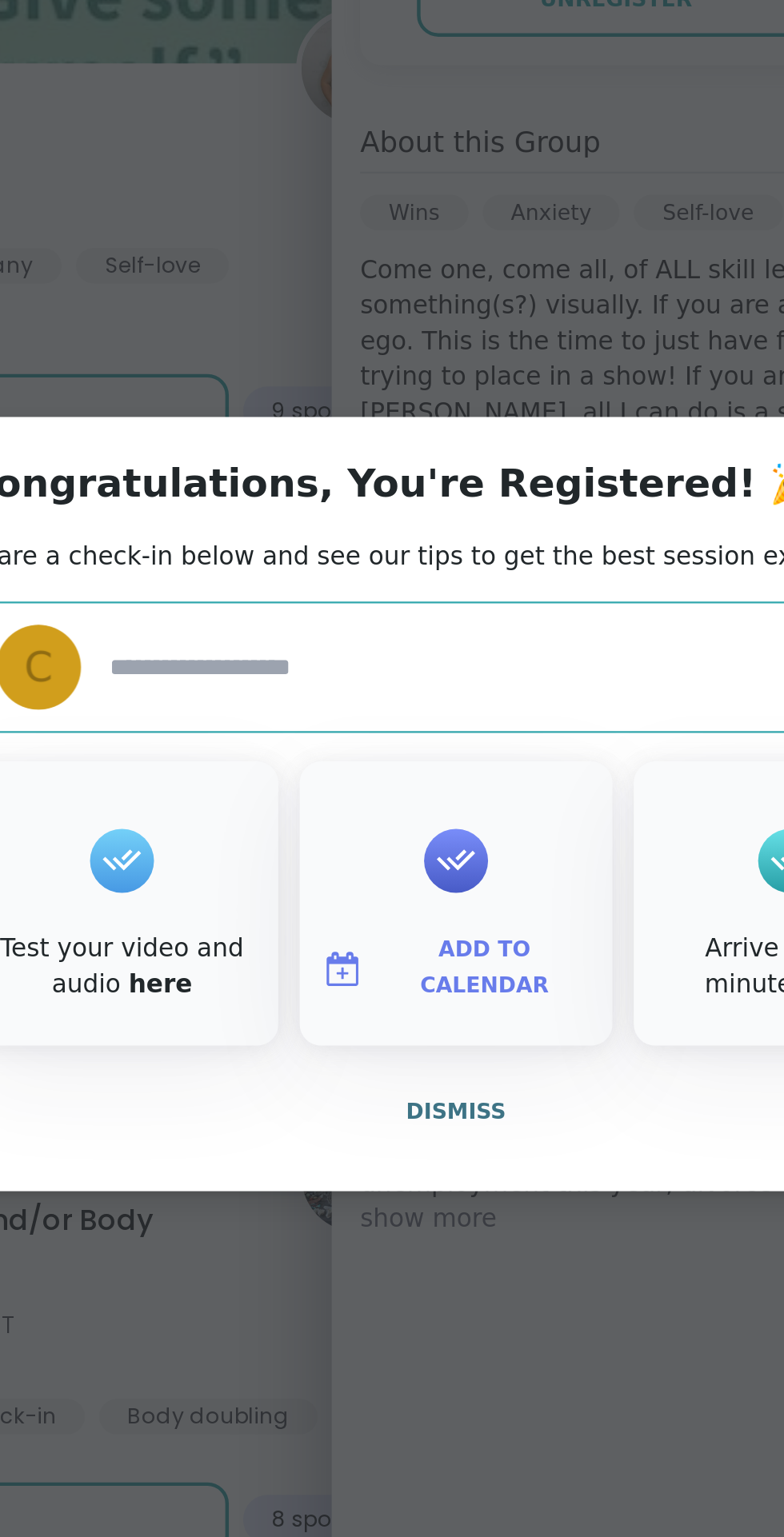
click at [390, 847] on span "Add to Calendar" at bounding box center [405, 843] width 96 height 31
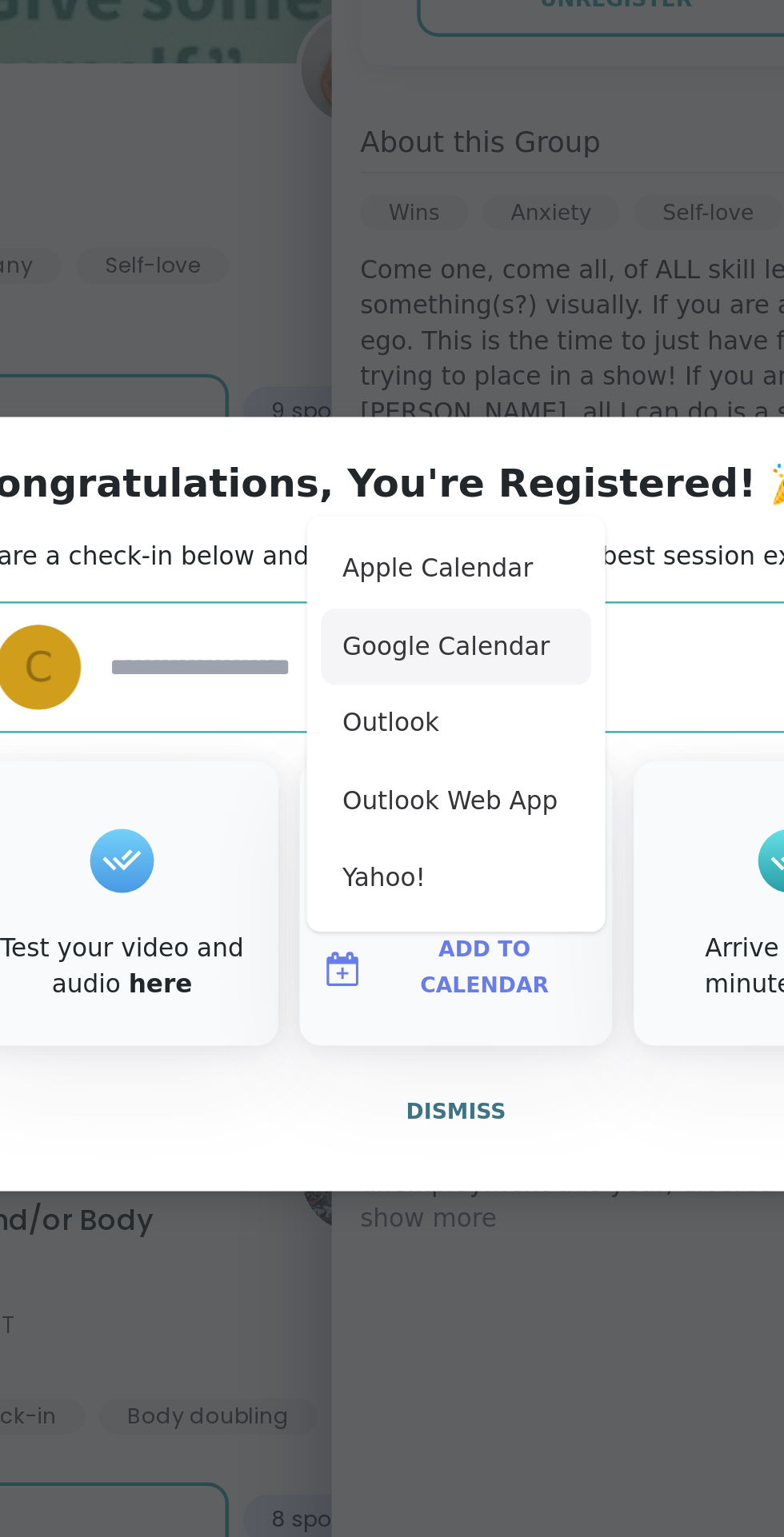
click at [382, 704] on button "Google Calendar" at bounding box center [392, 698] width 121 height 35
